Goal: Register for event/course

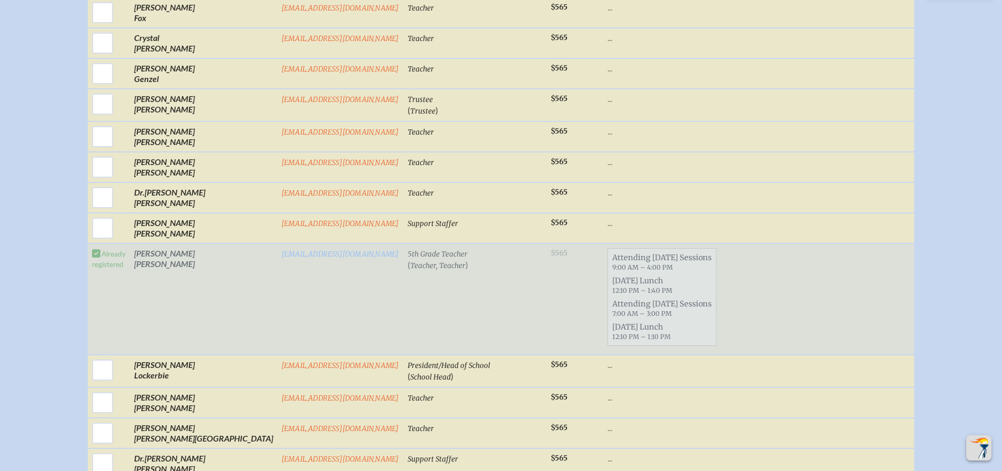
scroll to position [842, 0]
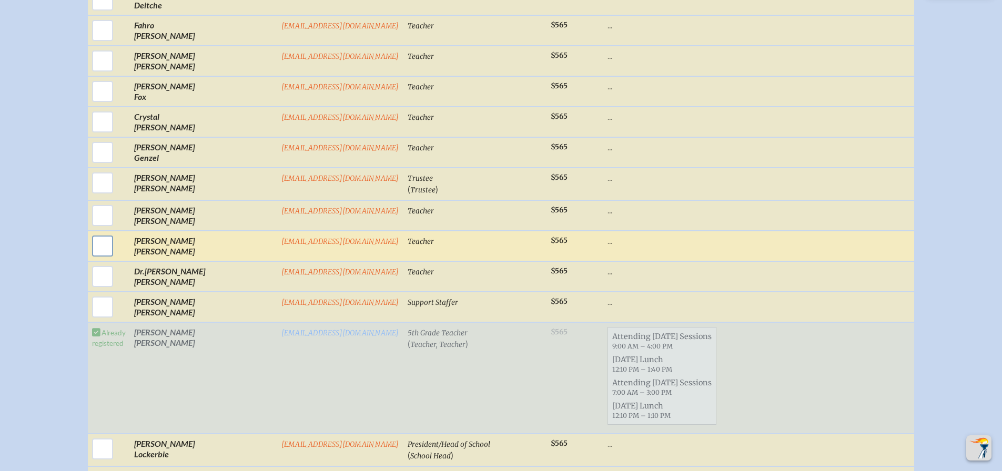
click at [116, 233] on input "checkbox" at bounding box center [102, 246] width 26 height 26
checkbox input "true"
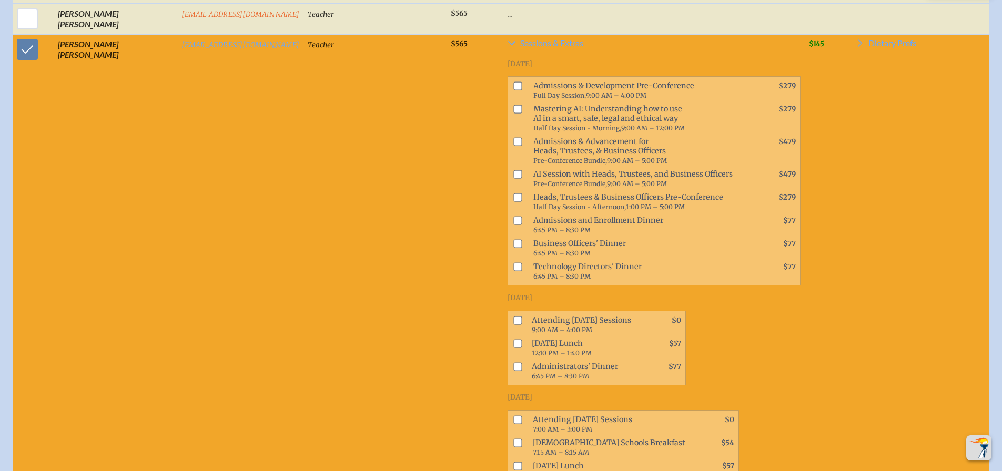
scroll to position [1116, 0]
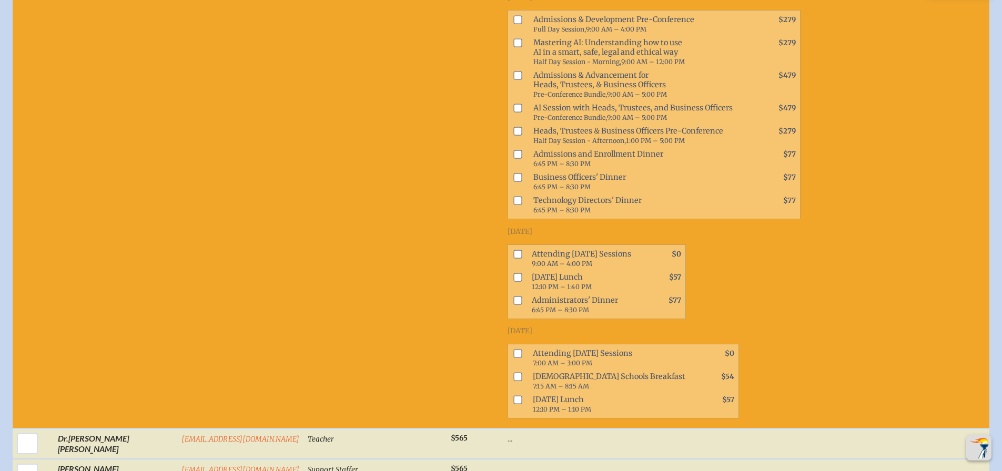
click at [514, 250] on input "checkbox" at bounding box center [518, 254] width 8 height 8
checkbox input "true"
click at [514, 273] on input "checkbox" at bounding box center [518, 277] width 8 height 8
checkbox input "true"
click at [514, 349] on input "checkbox" at bounding box center [518, 353] width 8 height 8
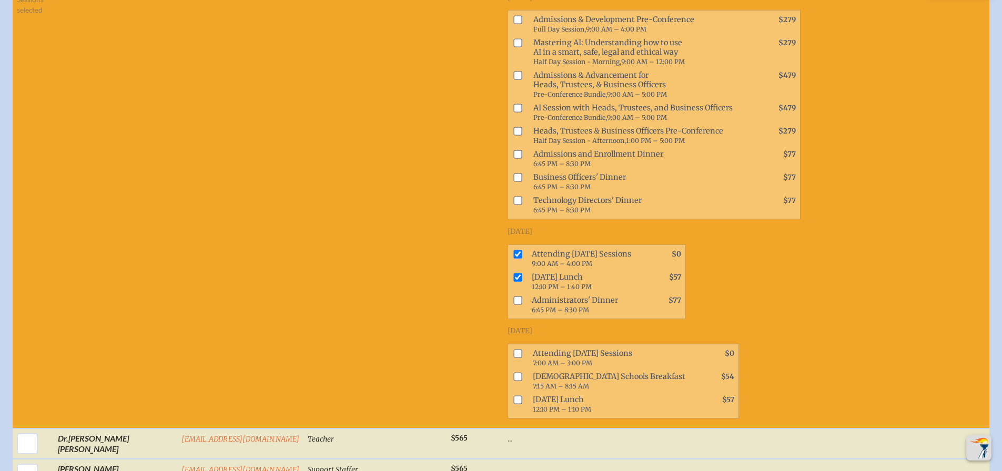
checkbox input "true"
click at [514, 396] on input "checkbox" at bounding box center [518, 400] width 8 height 8
checkbox input "true"
click at [779, 283] on div "[DATE] Admissions & Development Pre-Conference Full Day Session, 9:00 AM – 4:00…" at bounding box center [654, 202] width 293 height 435
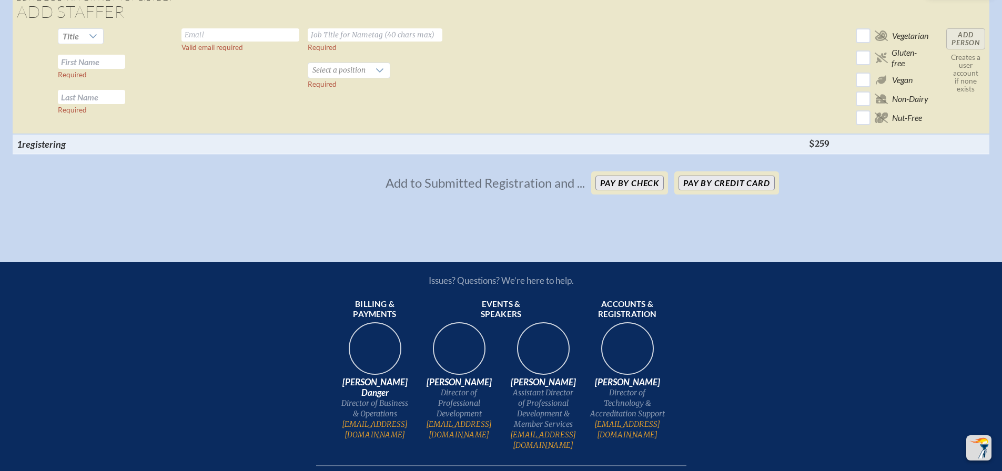
scroll to position [2326, 0]
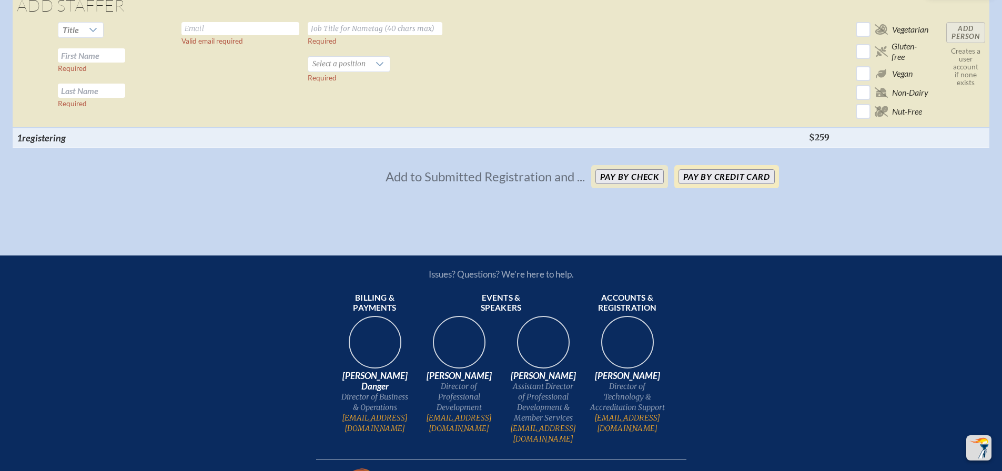
click at [717, 165] on p "Pay by Credit Card" at bounding box center [727, 176] width 104 height 23
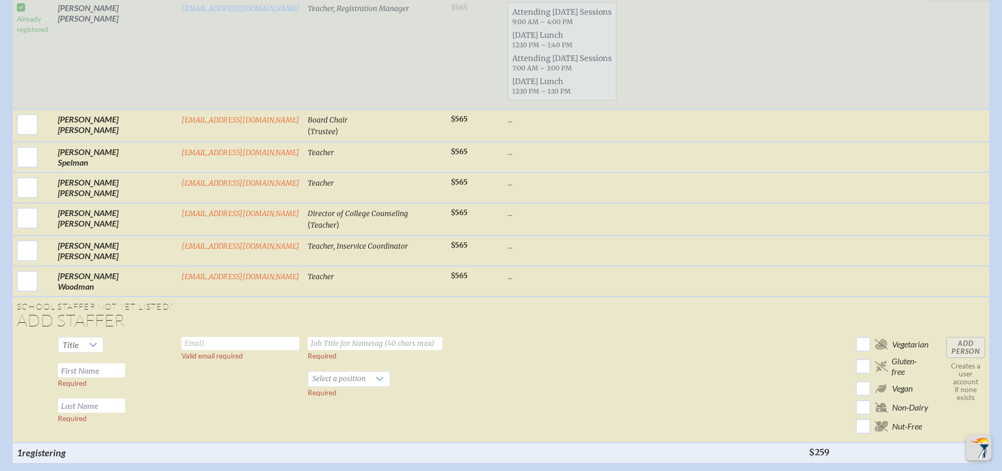
scroll to position [2115, 0]
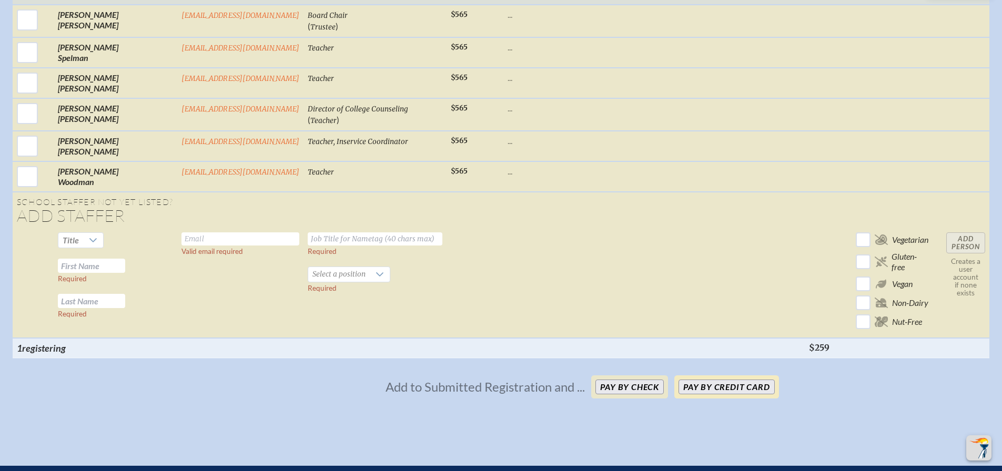
click at [706, 380] on button "Pay by Credit Card" at bounding box center [727, 387] width 96 height 15
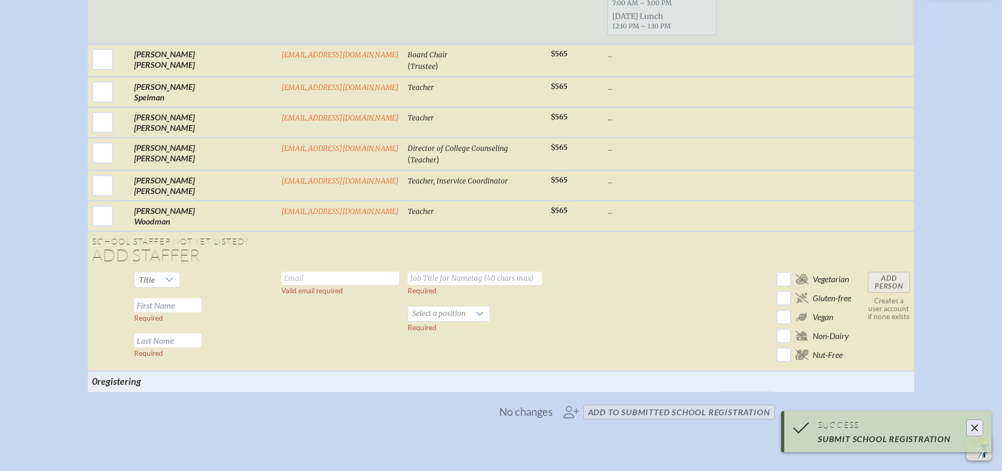
scroll to position [1765, 0]
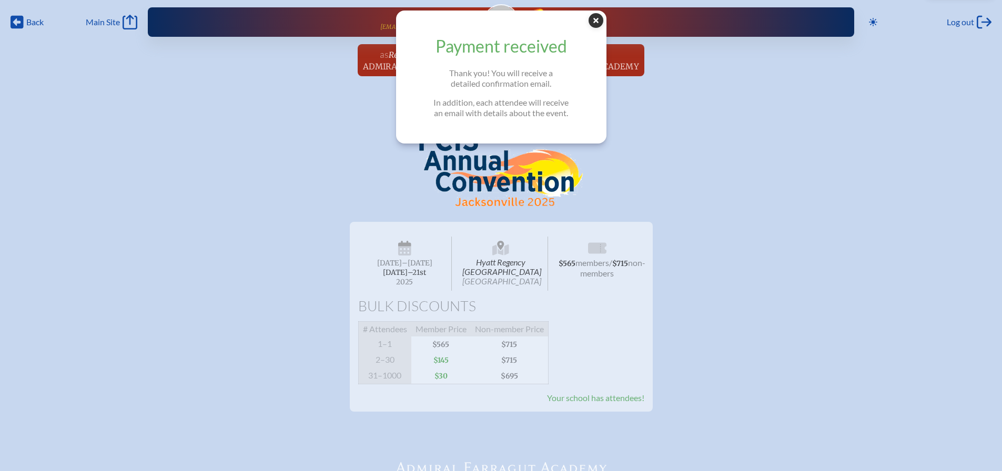
click at [598, 22] on icon at bounding box center [596, 20] width 15 height 15
